Goal: Find specific page/section: Find specific page/section

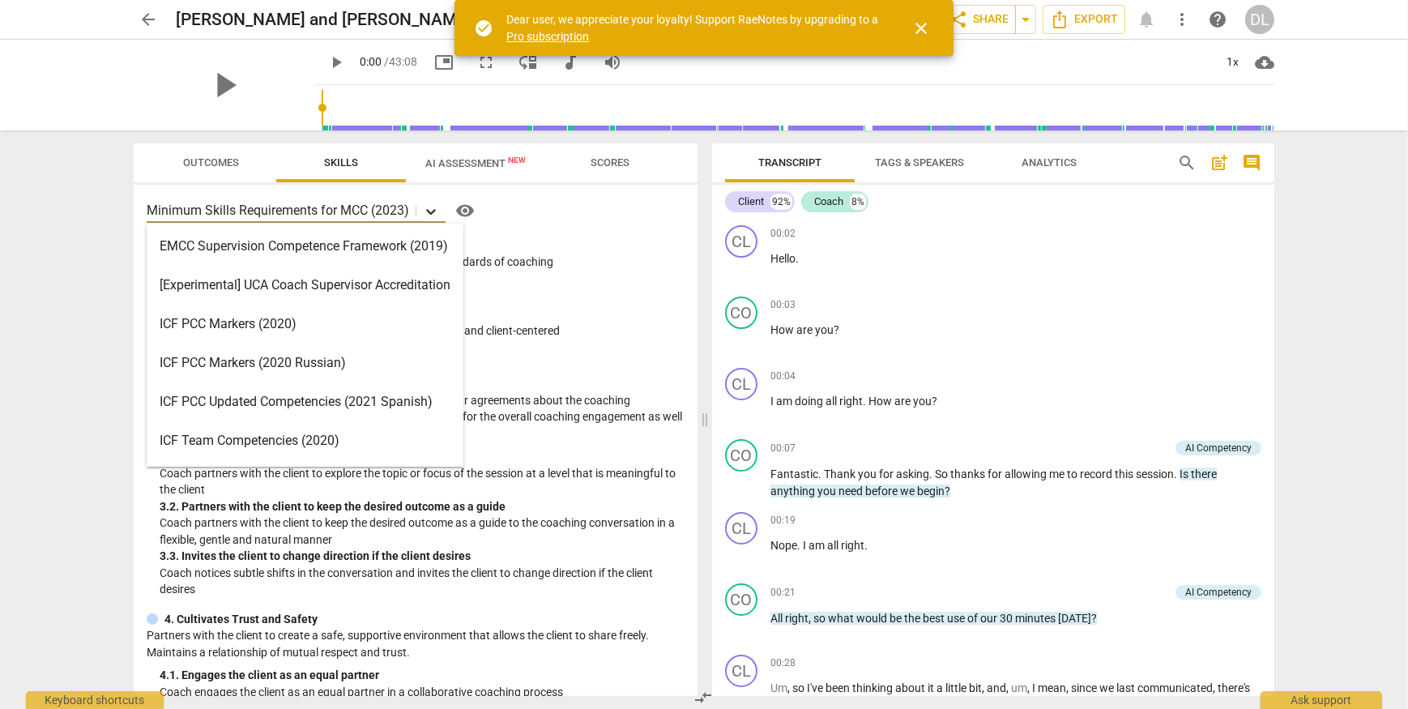
click at [431, 216] on icon at bounding box center [431, 211] width 16 height 16
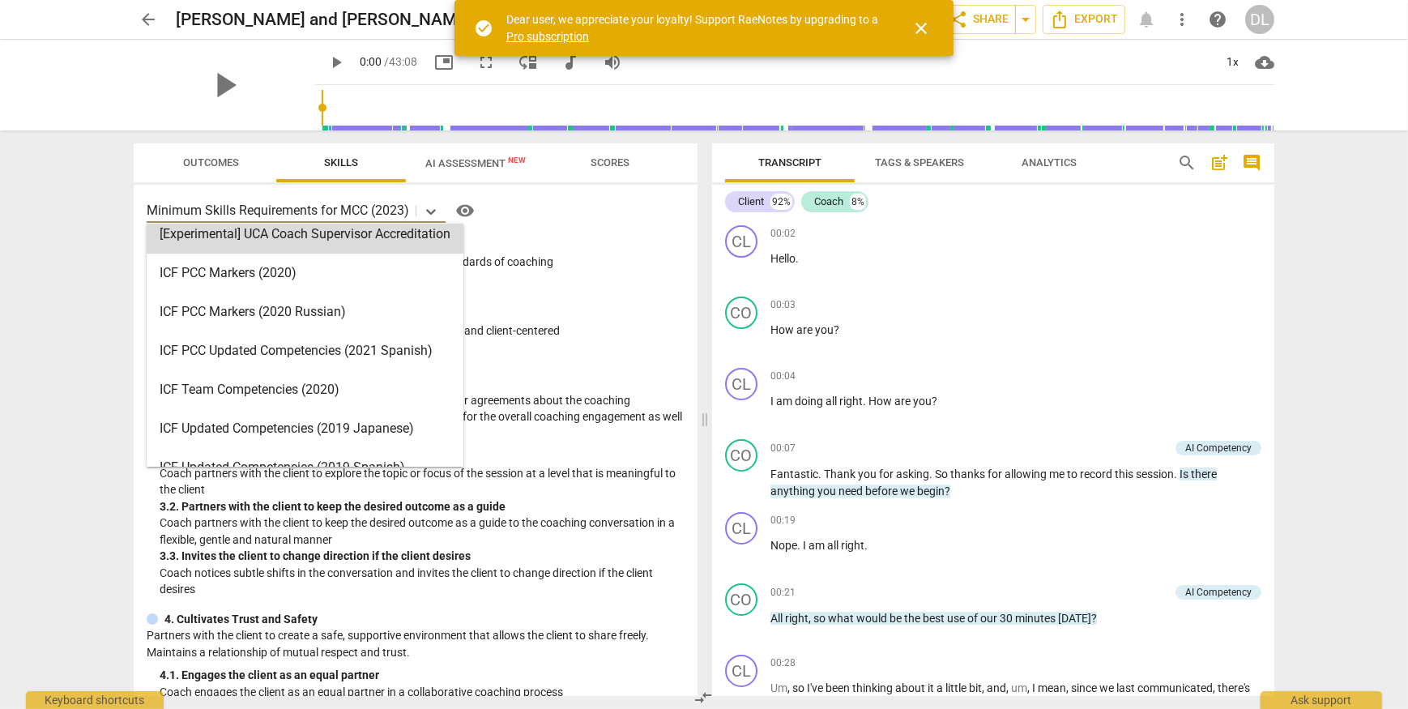
scroll to position [49, 0]
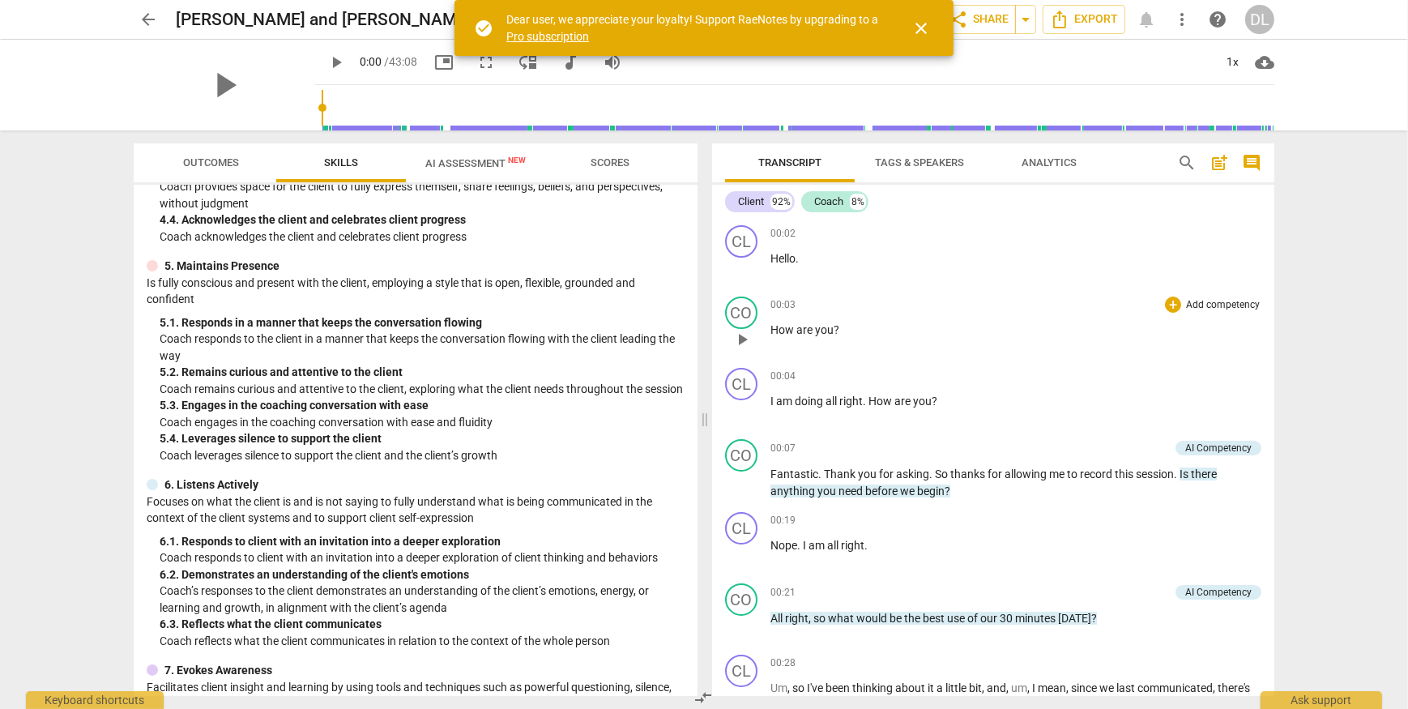
scroll to position [589, 0]
click at [1022, 168] on span "Analytics" at bounding box center [1049, 162] width 55 height 12
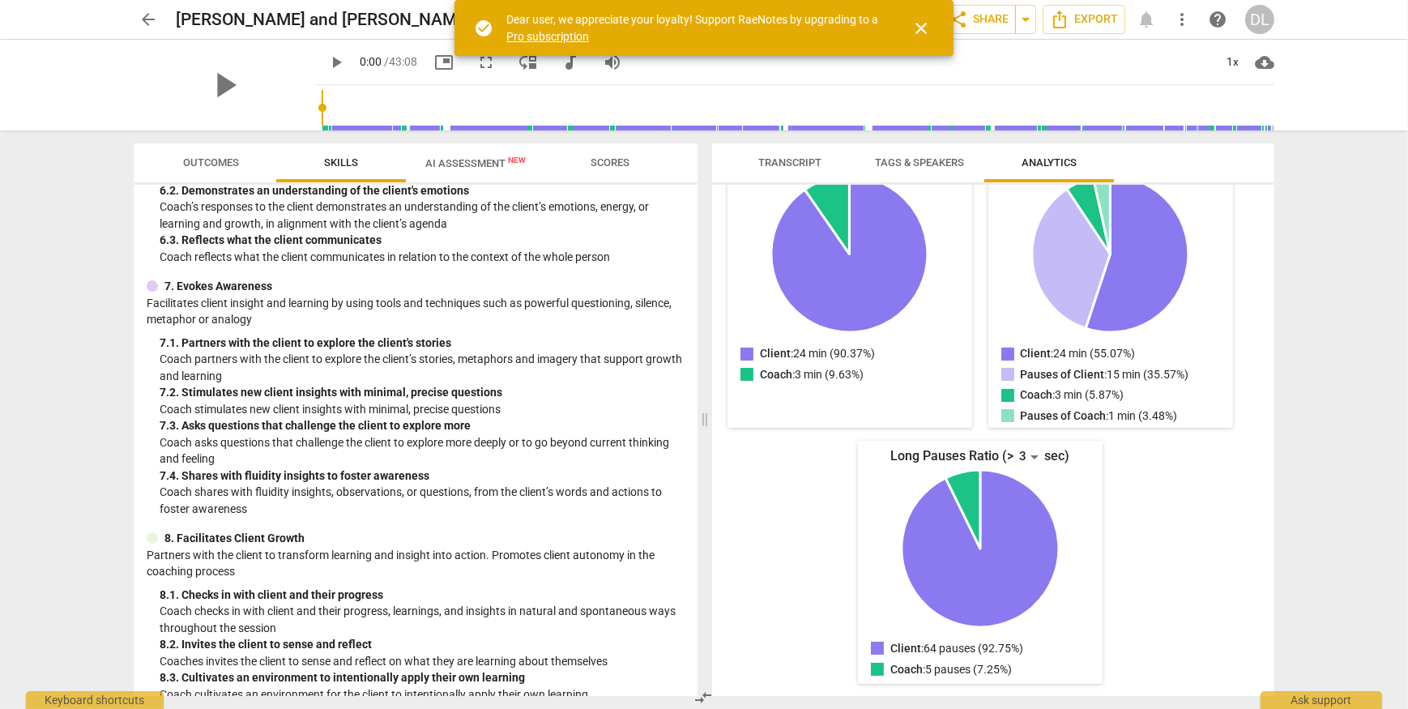
scroll to position [1009, 0]
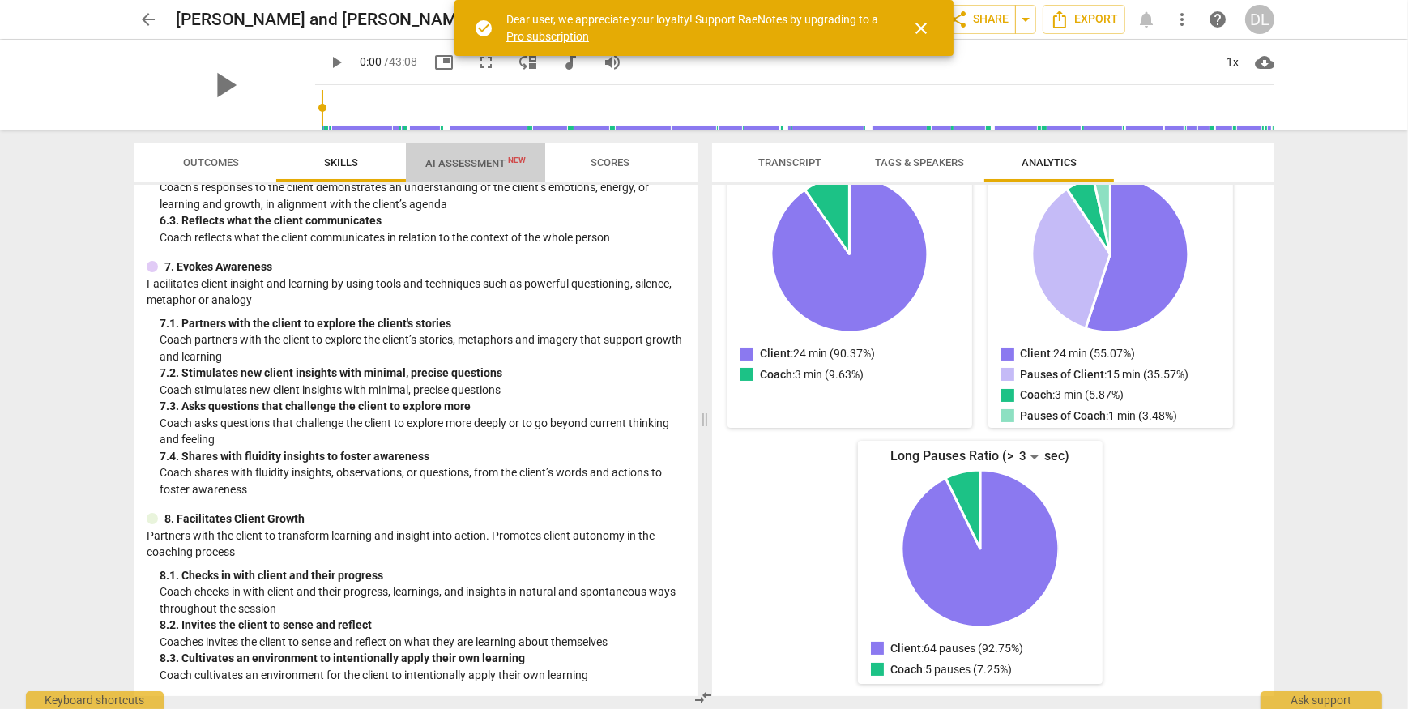
click at [476, 164] on span "AI Assessment New" at bounding box center [475, 163] width 100 height 12
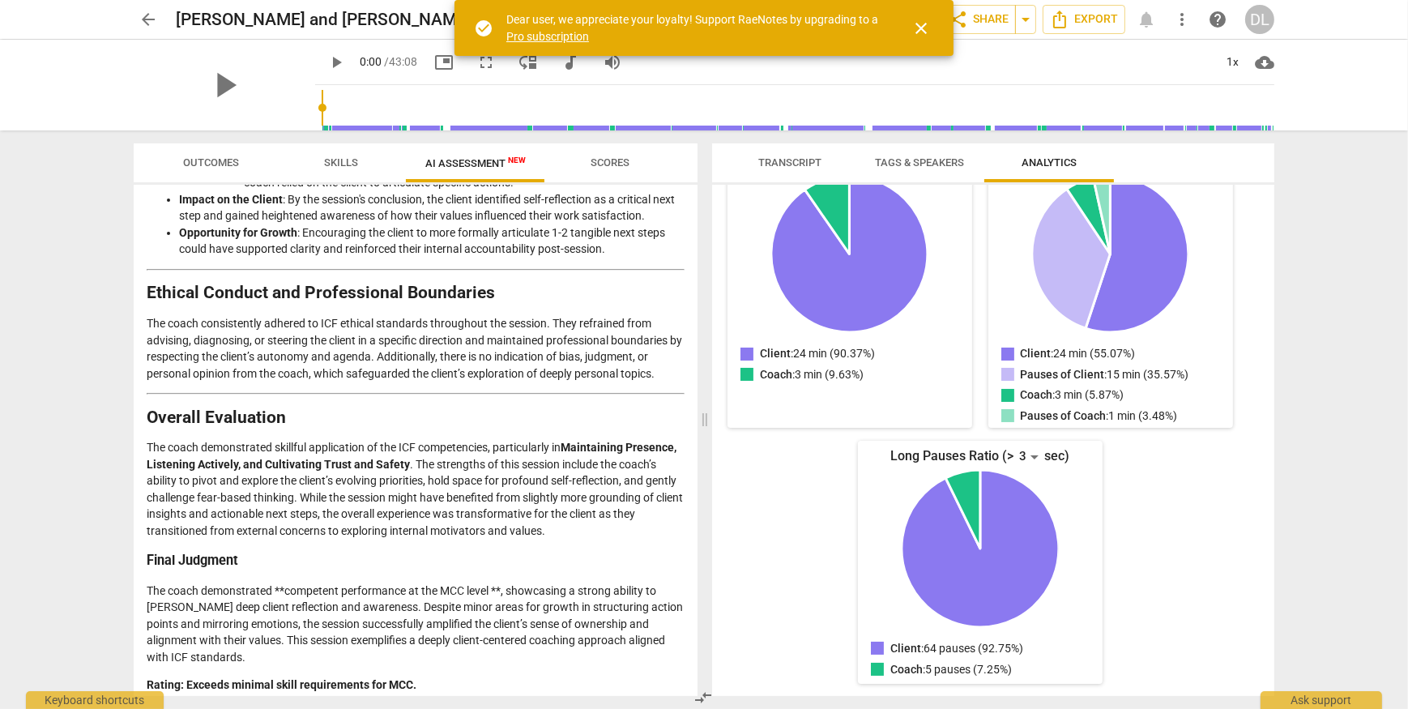
scroll to position [2243, 0]
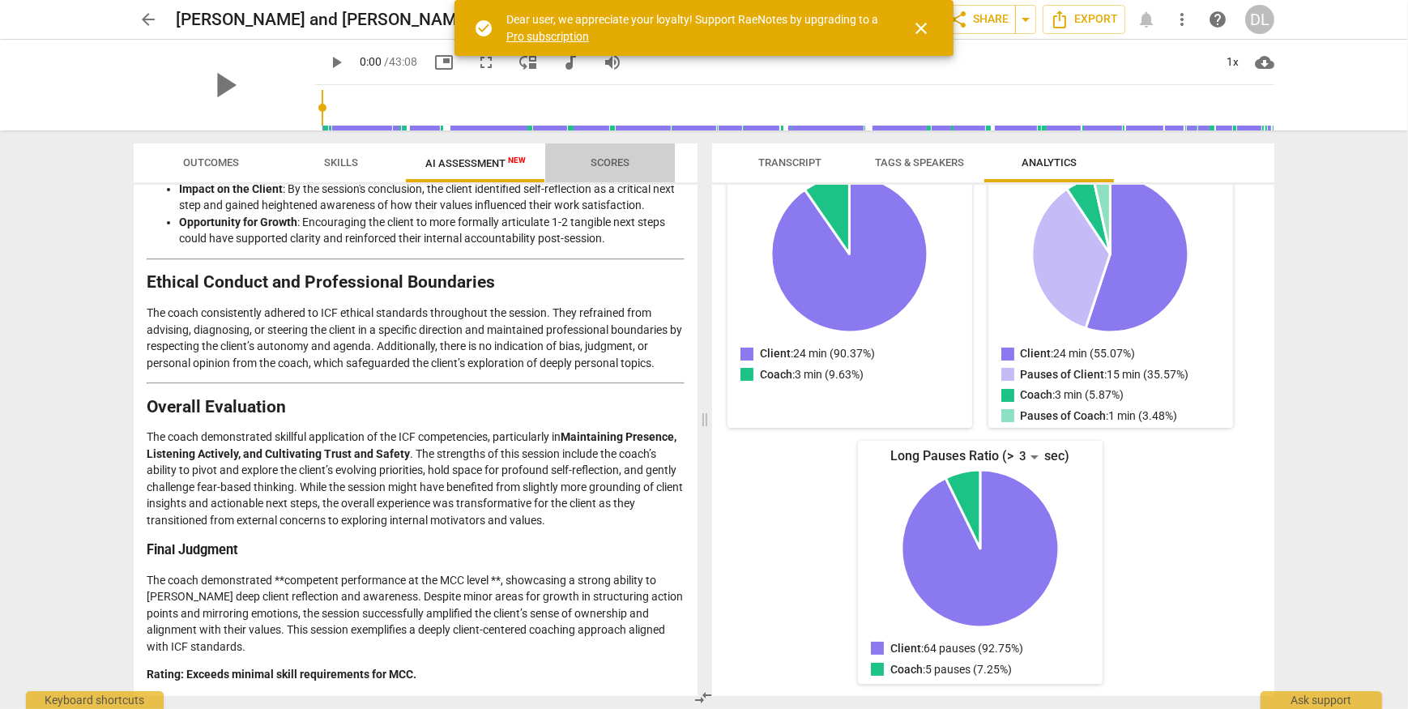
click at [615, 162] on span "Scores" at bounding box center [610, 162] width 39 height 12
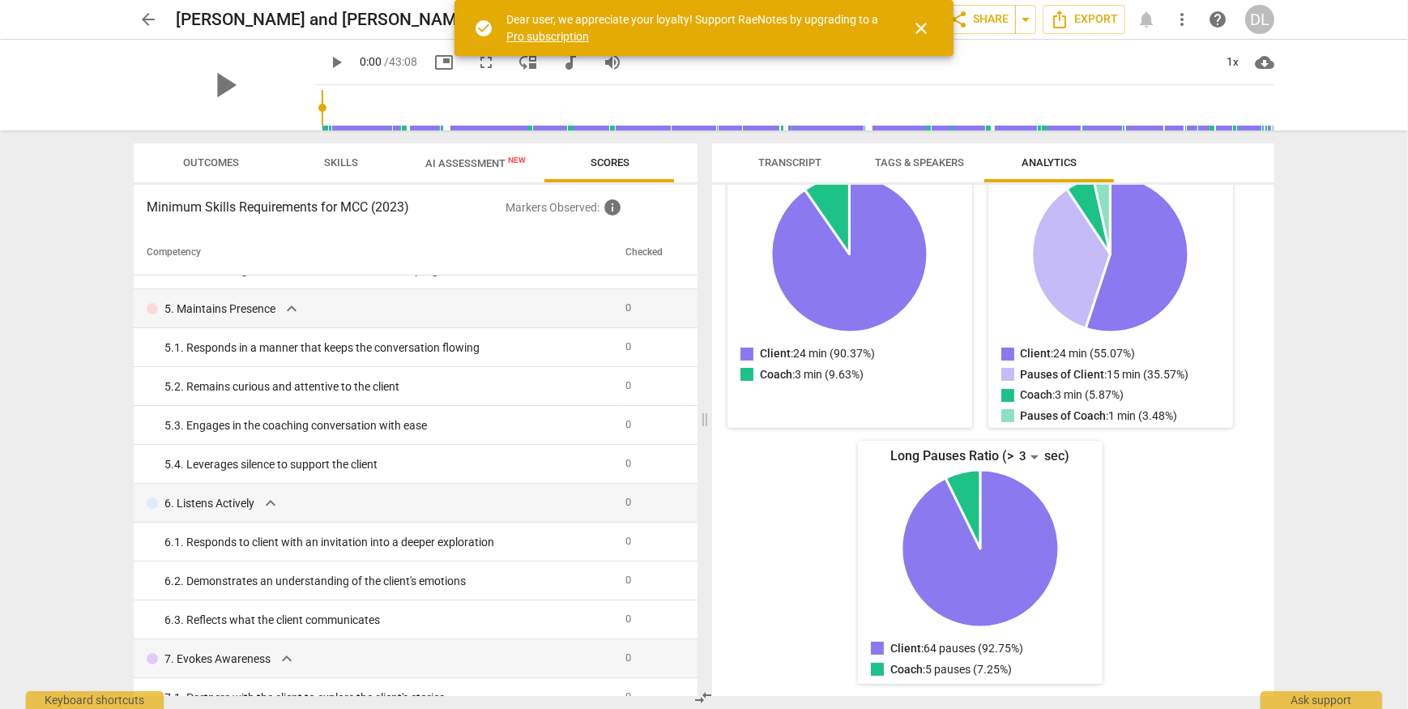
scroll to position [0, 0]
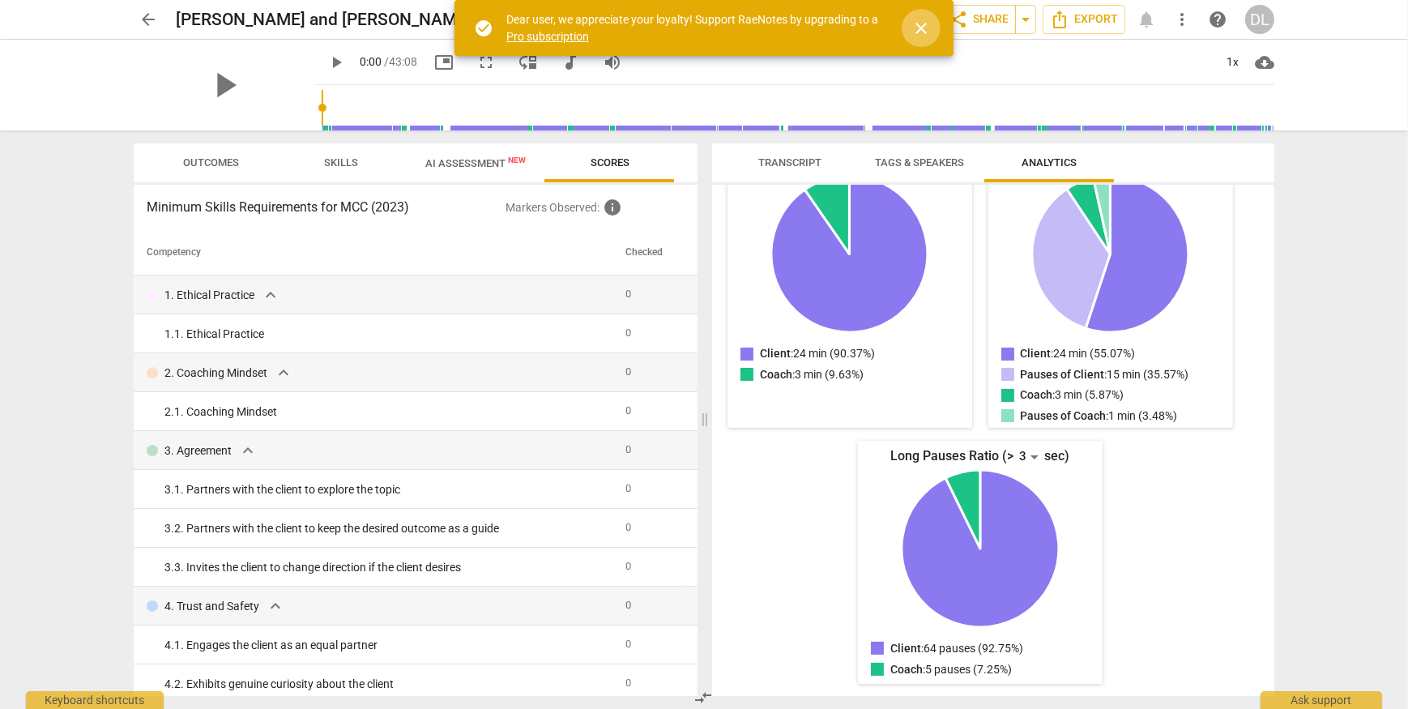
click at [932, 28] on span "close" at bounding box center [921, 28] width 39 height 19
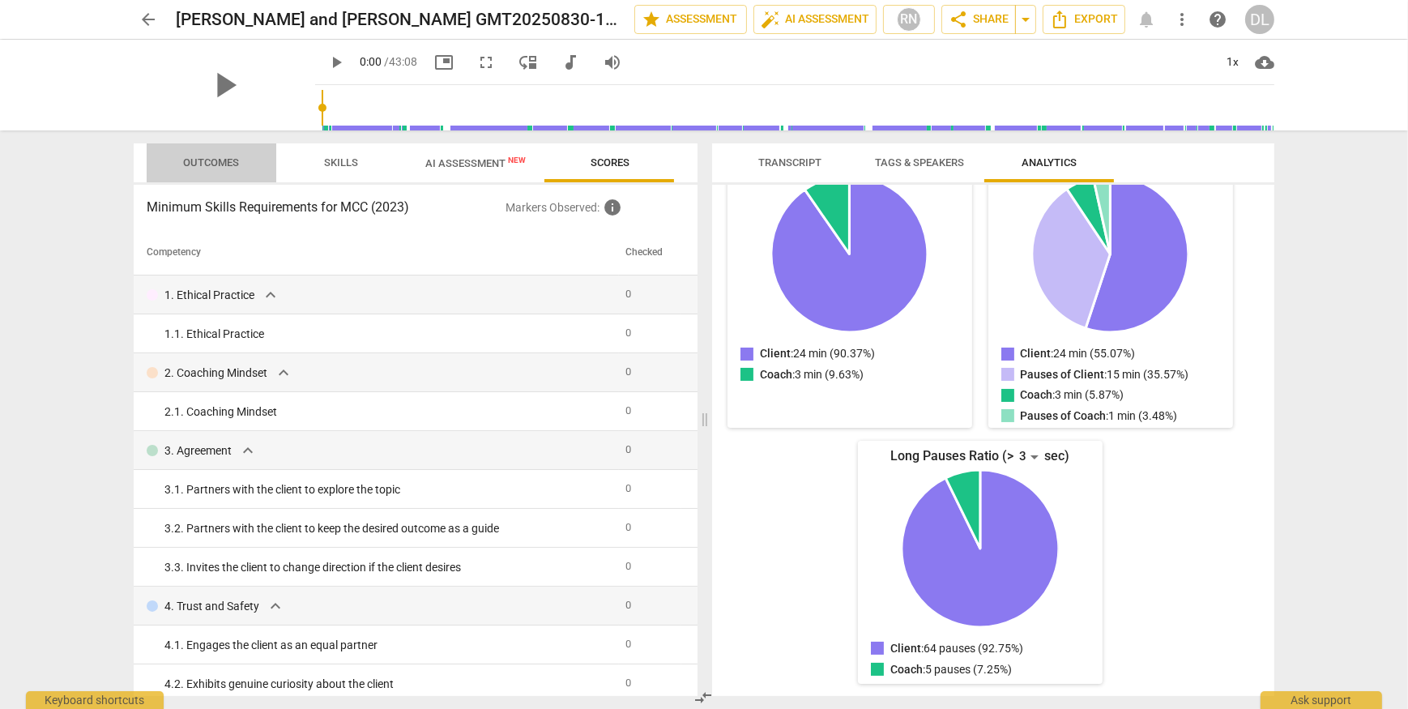
click at [223, 171] on span "Outcomes" at bounding box center [211, 163] width 95 height 22
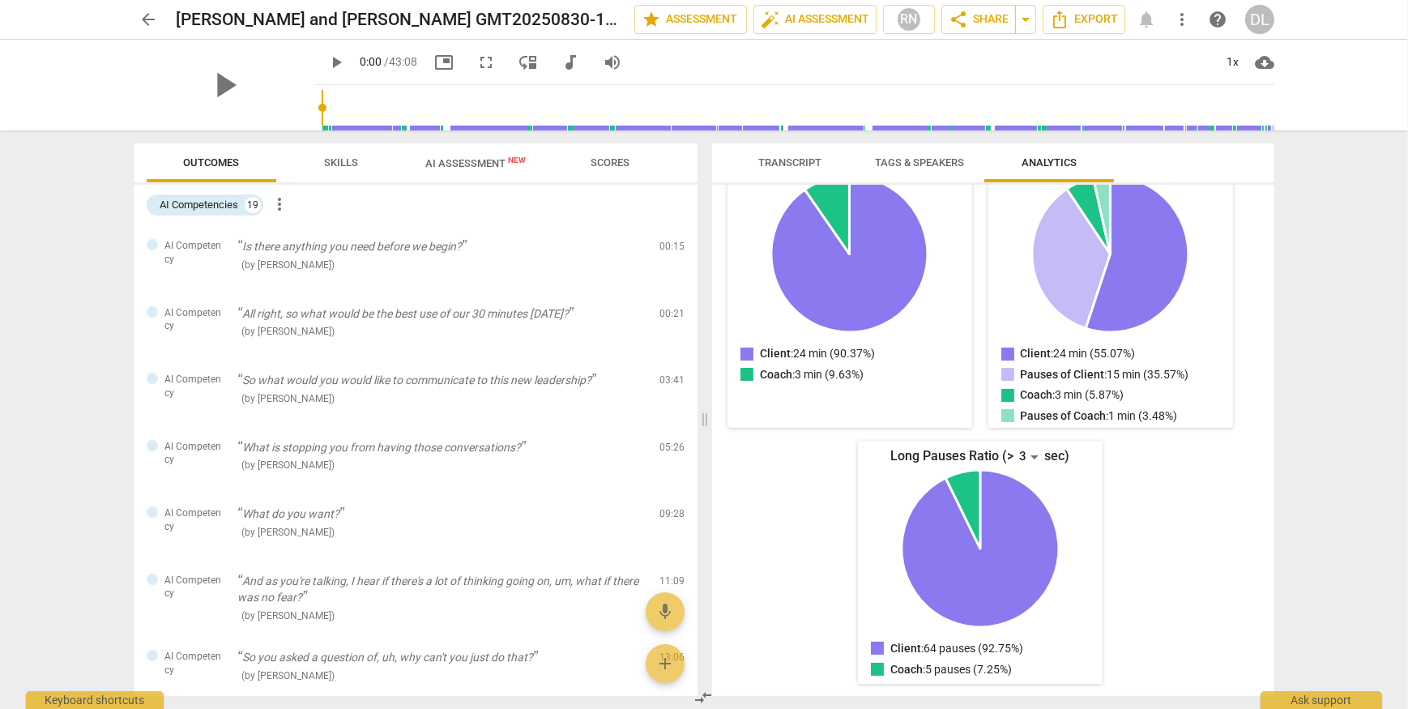
click at [337, 160] on span "Skills" at bounding box center [341, 162] width 34 height 12
